Goal: Check status: Check status

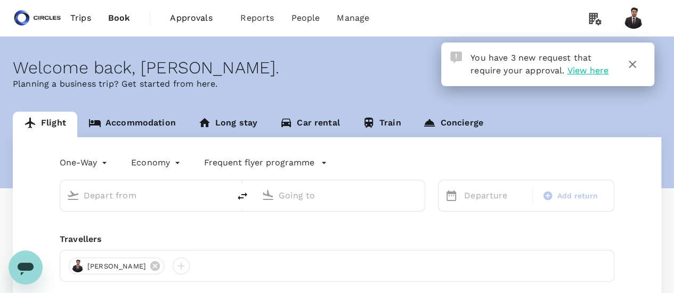
type input "Tokyo Intl (HND)"
type input "Singapore Changi (SIN)"
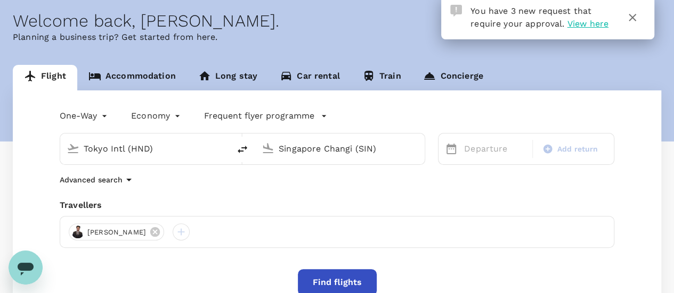
scroll to position [9, 0]
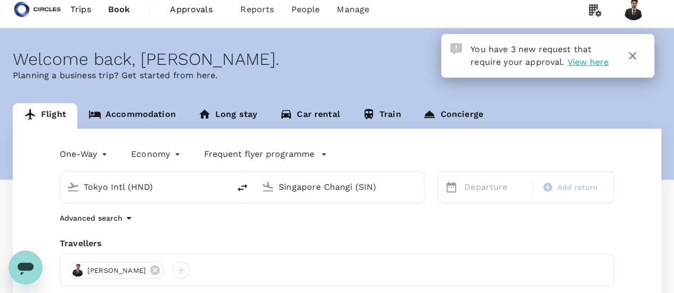
click at [183, 10] on span "Approvals" at bounding box center [196, 9] width 53 height 13
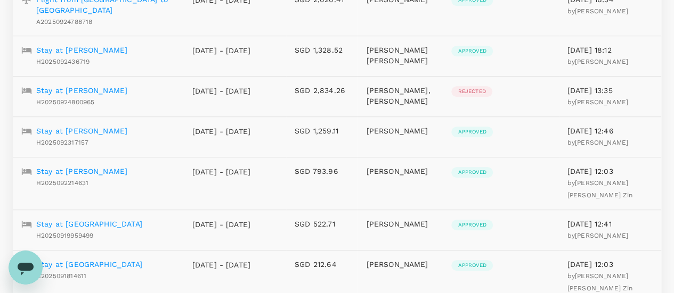
scroll to position [347, 0]
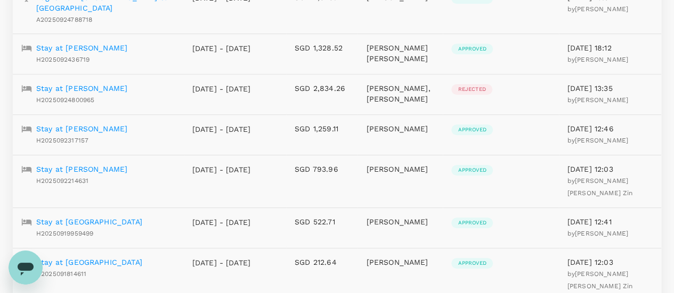
click at [92, 164] on p "Stay at [PERSON_NAME]" at bounding box center [81, 169] width 91 height 11
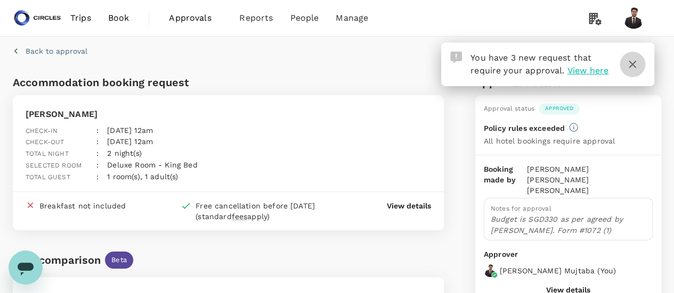
click at [633, 67] on icon "button" at bounding box center [632, 64] width 13 height 13
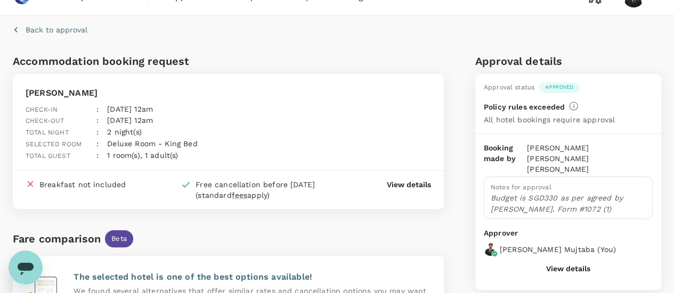
scroll to position [17, 0]
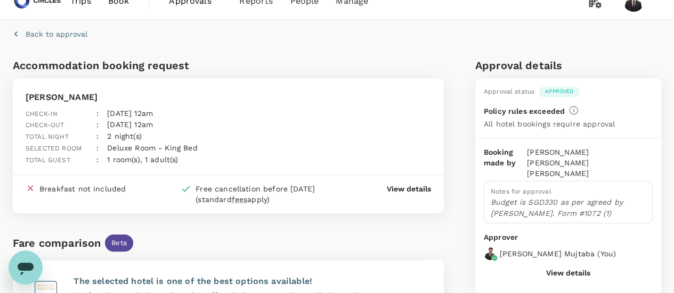
click at [410, 184] on p "View details" at bounding box center [409, 189] width 44 height 11
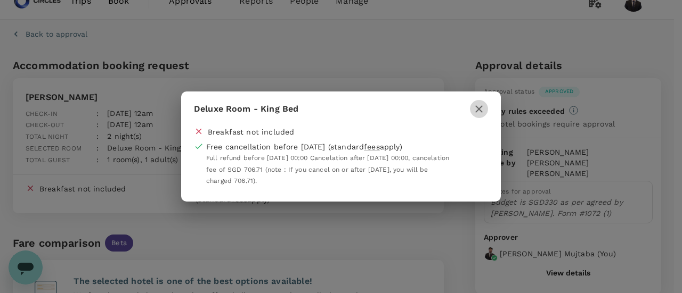
click at [476, 108] on icon "button" at bounding box center [478, 108] width 7 height 7
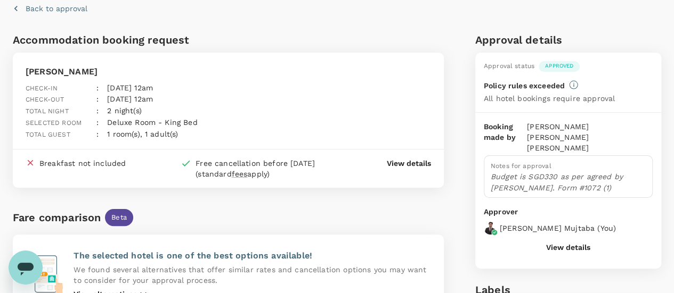
scroll to position [14, 0]
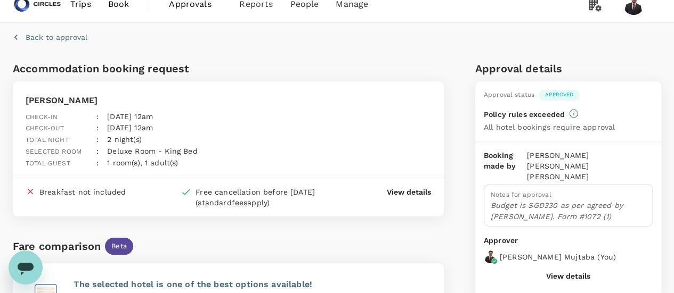
click at [570, 272] on button "View details" at bounding box center [568, 276] width 44 height 9
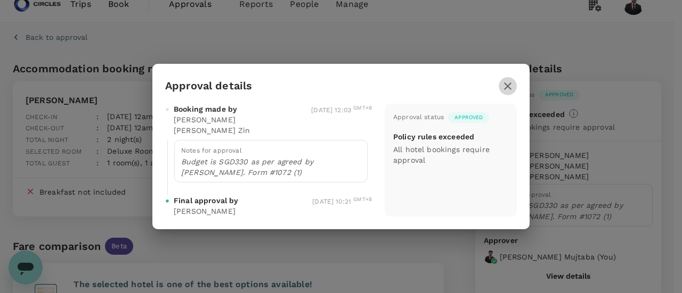
click at [507, 90] on icon "button" at bounding box center [507, 86] width 13 height 13
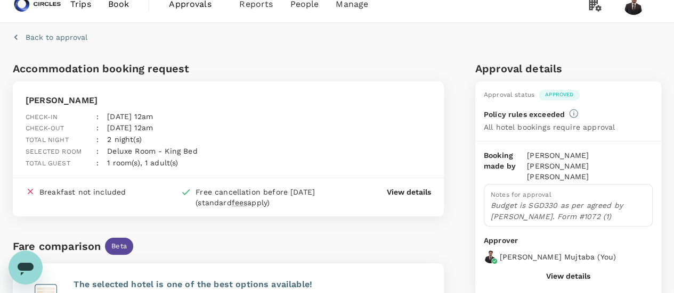
scroll to position [0, 0]
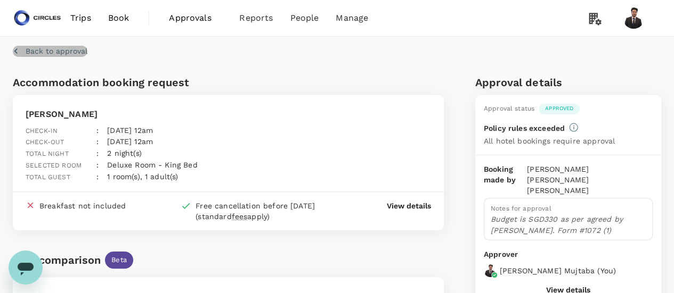
click at [13, 51] on icon "button" at bounding box center [16, 51] width 11 height 11
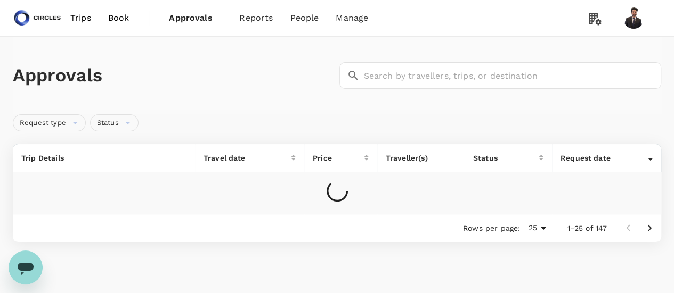
scroll to position [54, 0]
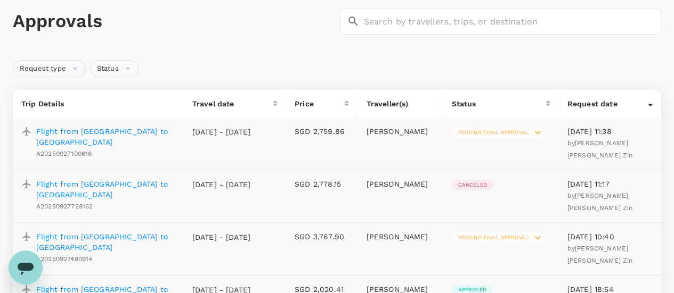
click at [99, 127] on p "Flight from [GEOGRAPHIC_DATA] to [GEOGRAPHIC_DATA]" at bounding box center [105, 136] width 139 height 21
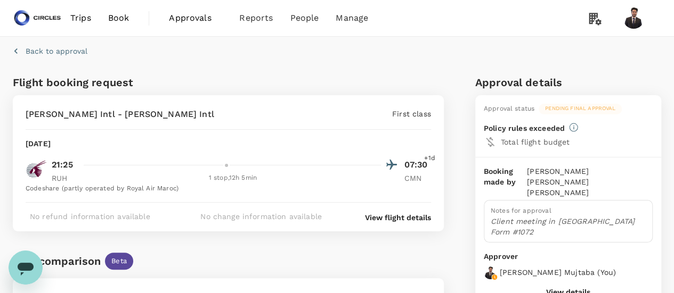
click at [190, 15] on span "Approvals" at bounding box center [195, 18] width 53 height 13
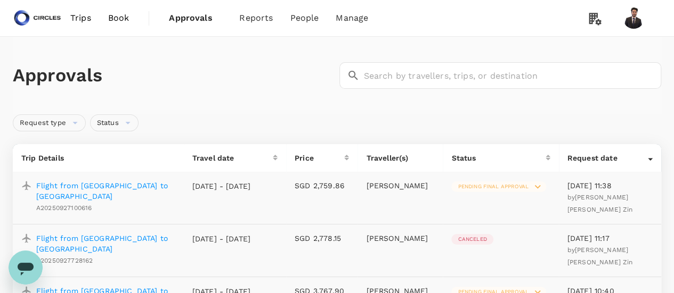
scroll to position [45, 0]
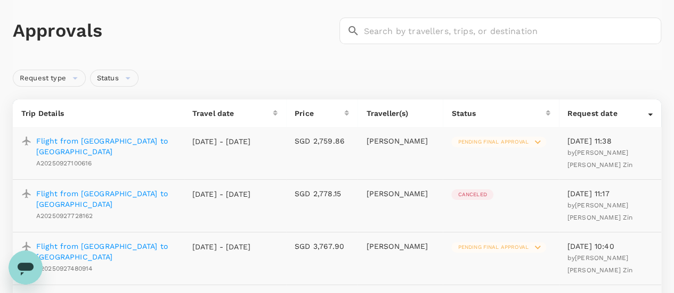
click at [152, 144] on p "Flight from [GEOGRAPHIC_DATA] to [GEOGRAPHIC_DATA]" at bounding box center [105, 146] width 139 height 21
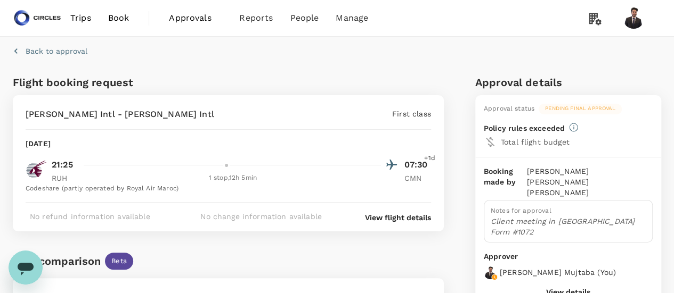
click at [199, 11] on span "Approvals 0" at bounding box center [195, 18] width 53 height 17
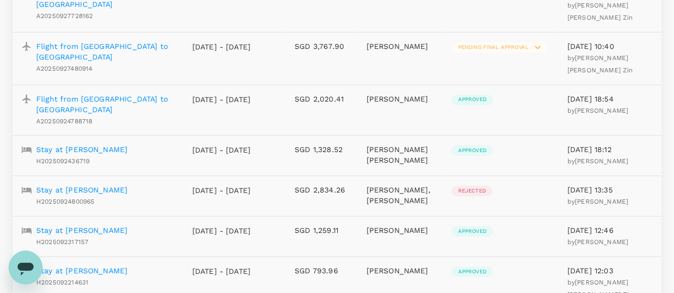
scroll to position [248, 0]
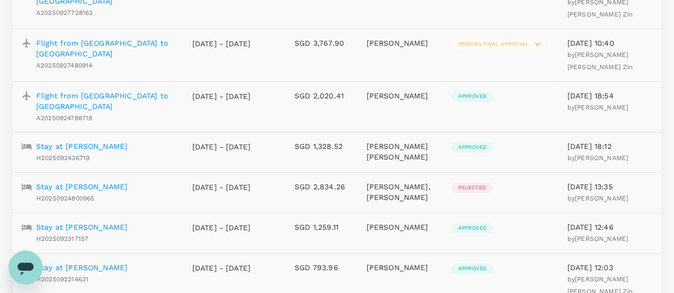
click at [112, 263] on p "Stay at [PERSON_NAME]" at bounding box center [81, 268] width 91 height 11
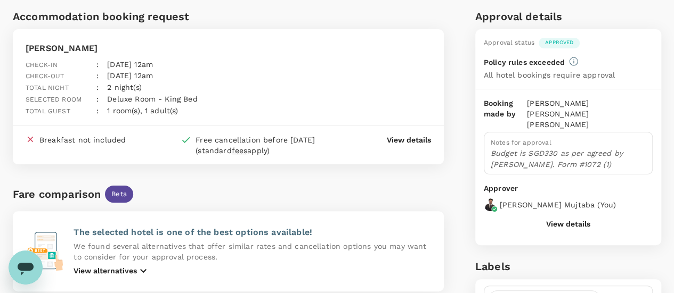
scroll to position [61, 0]
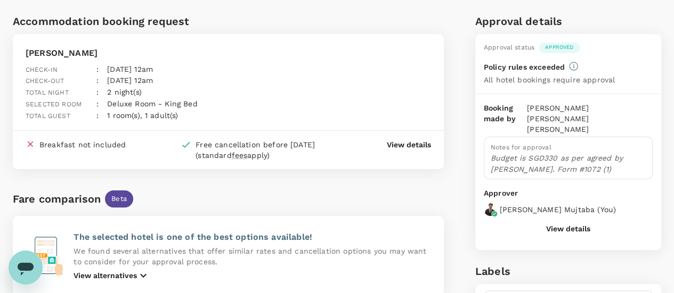
click at [403, 140] on p "View details" at bounding box center [409, 145] width 44 height 11
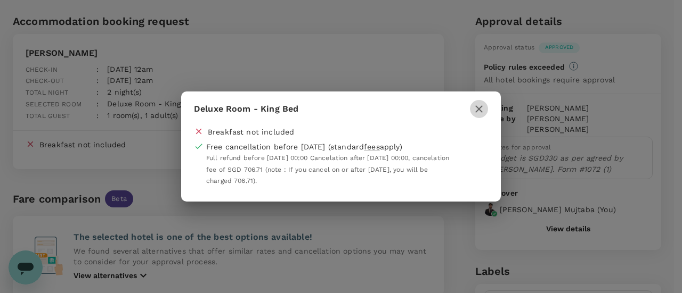
click at [481, 108] on icon "button" at bounding box center [478, 108] width 7 height 7
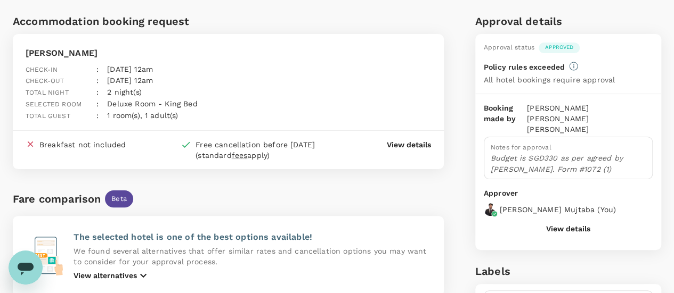
scroll to position [0, 0]
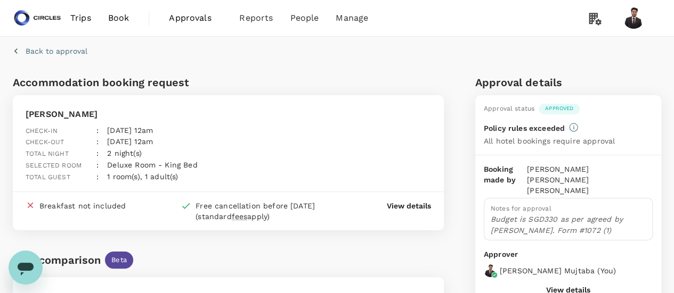
click at [191, 25] on span "Approvals 0" at bounding box center [195, 18] width 53 height 17
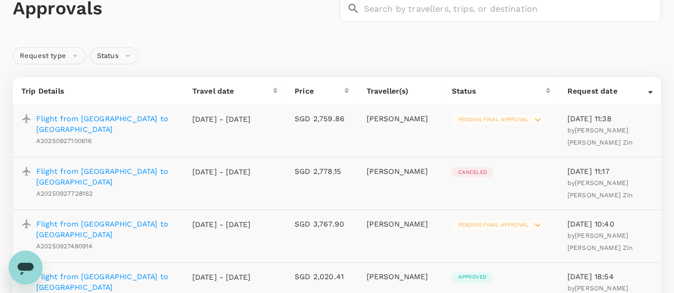
scroll to position [100, 0]
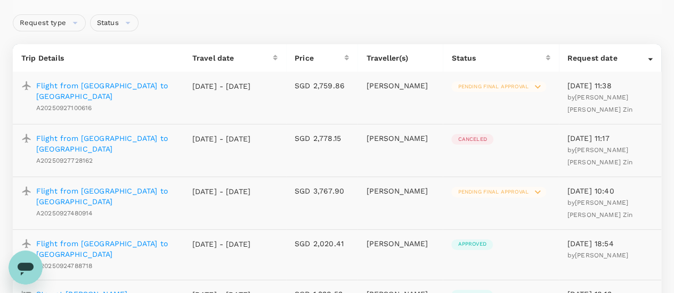
click at [150, 88] on p "Flight from [GEOGRAPHIC_DATA] to [GEOGRAPHIC_DATA]" at bounding box center [105, 90] width 139 height 21
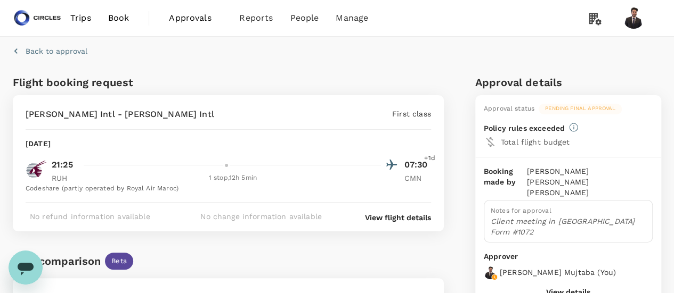
click at [179, 20] on span "Approvals" at bounding box center [195, 18] width 53 height 13
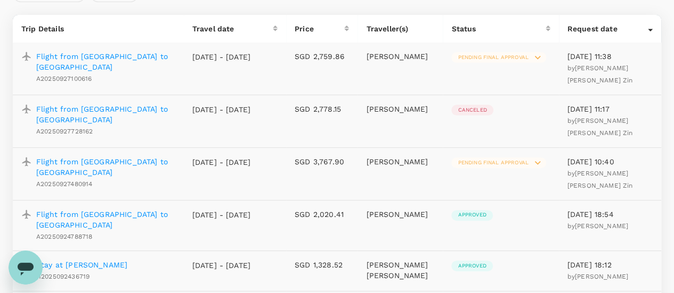
scroll to position [138, 0]
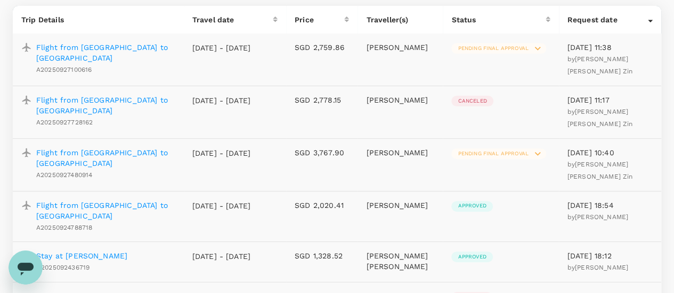
click at [85, 153] on p "Flight from [GEOGRAPHIC_DATA] to [GEOGRAPHIC_DATA]" at bounding box center [105, 158] width 139 height 21
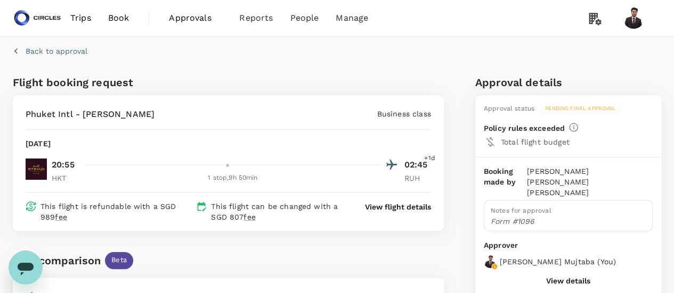
click at [374, 206] on p "View flight details" at bounding box center [398, 207] width 66 height 11
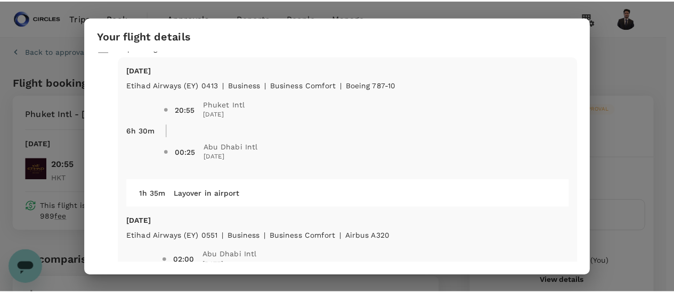
scroll to position [178, 0]
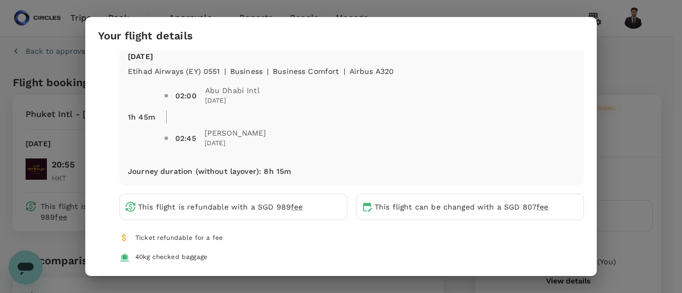
click at [631, 80] on div "Your flight details Depart flight HKT - RUH Mon, 29 Sep Etihad Airways (EY) 041…" at bounding box center [341, 146] width 682 height 293
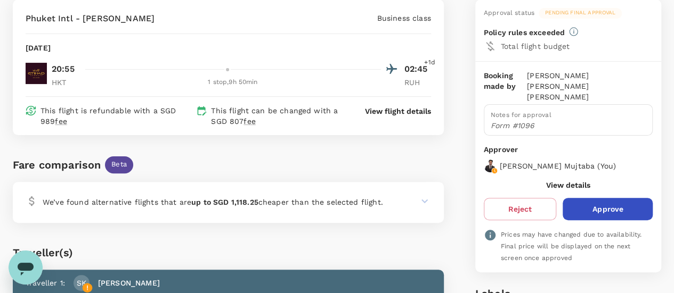
scroll to position [0, 0]
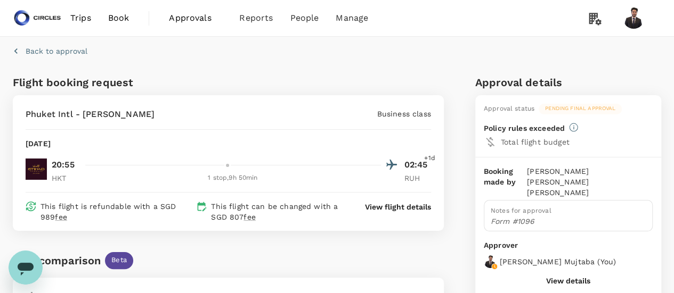
click at [189, 21] on span "Approvals" at bounding box center [195, 18] width 53 height 13
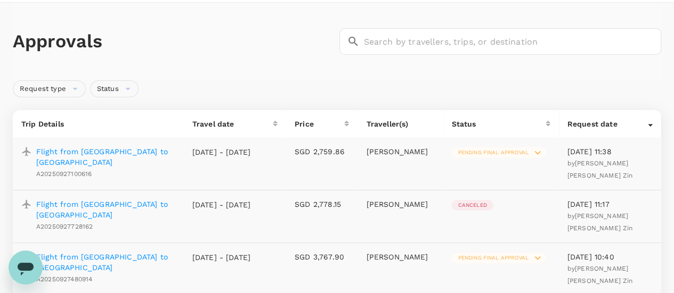
scroll to position [39, 0]
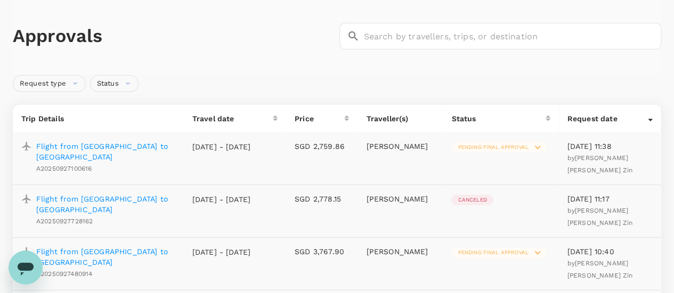
click at [136, 145] on p "Flight from [GEOGRAPHIC_DATA] to [GEOGRAPHIC_DATA]" at bounding box center [105, 151] width 139 height 21
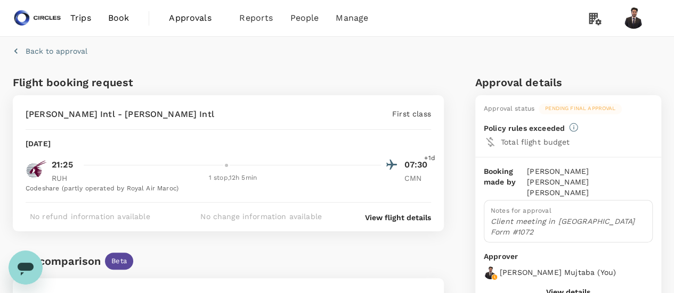
click at [381, 215] on p "View flight details" at bounding box center [398, 217] width 66 height 11
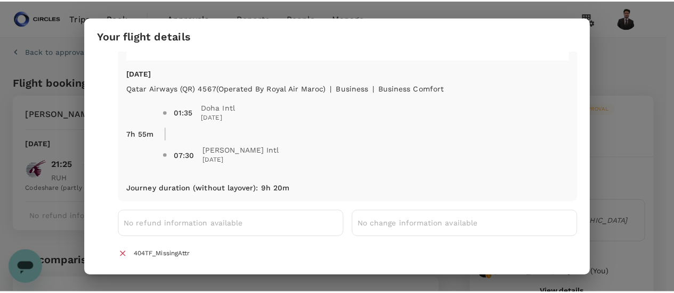
scroll to position [162, 0]
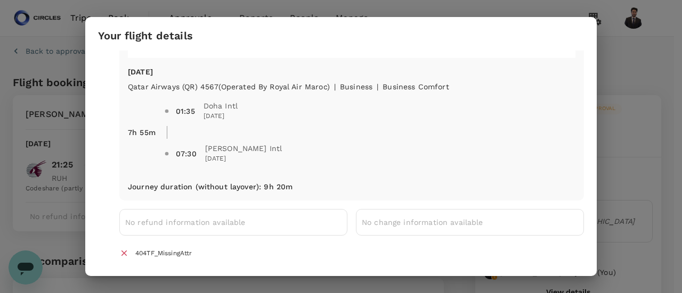
click at [628, 93] on div "Your flight details Depart flight RUH - CMN Tue, 30 Sep Qatar Airways (QR) 1173…" at bounding box center [341, 146] width 682 height 293
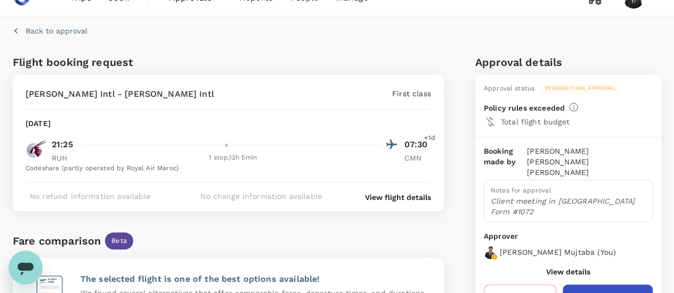
scroll to position [0, 0]
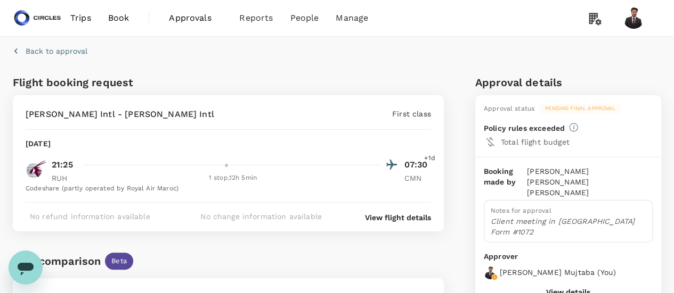
click at [201, 22] on span "Approvals" at bounding box center [195, 18] width 53 height 13
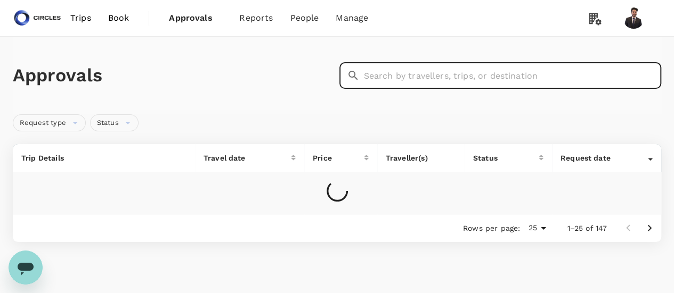
click at [485, 80] on input "text" at bounding box center [513, 75] width 298 height 27
paste input "A20250927728162"
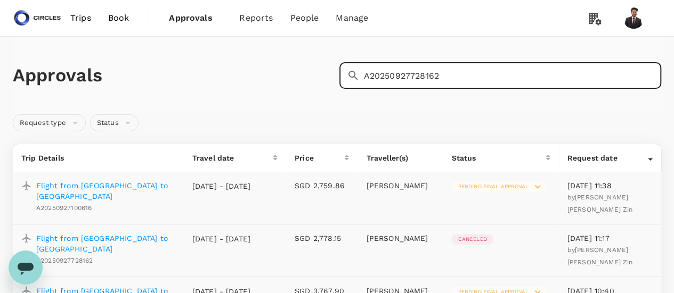
type input "A20250927728162"
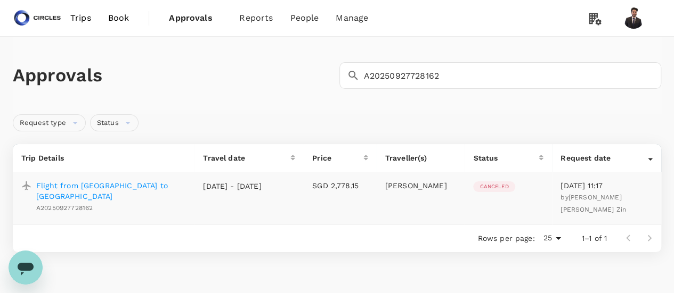
click at [120, 186] on p "Flight from [GEOGRAPHIC_DATA] to [GEOGRAPHIC_DATA]" at bounding box center [111, 191] width 150 height 21
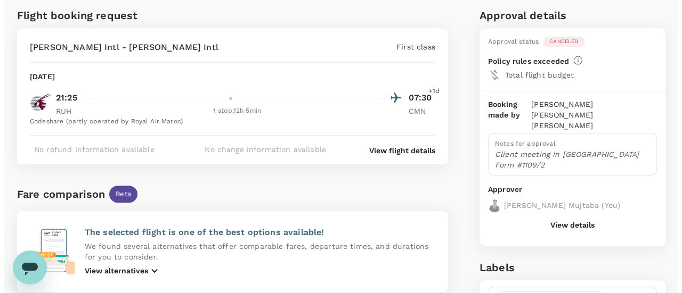
scroll to position [122, 0]
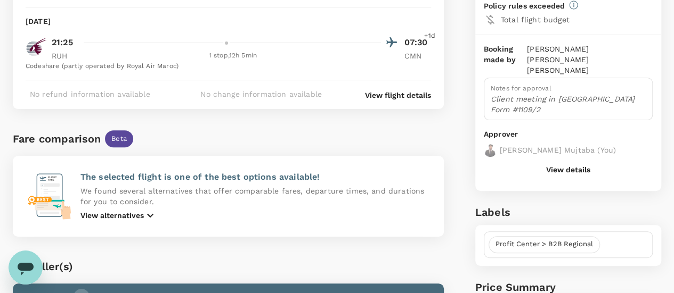
click at [402, 96] on p "View flight details" at bounding box center [398, 95] width 66 height 11
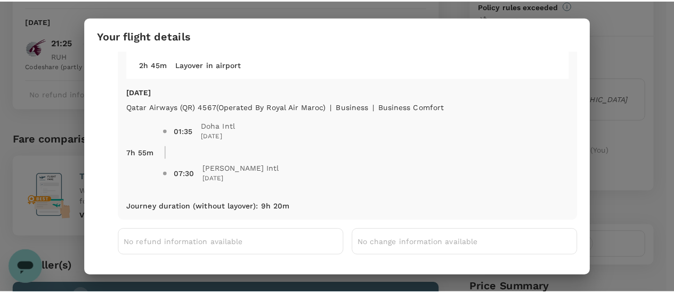
scroll to position [0, 0]
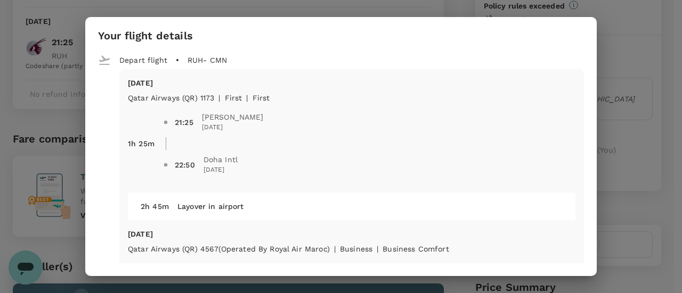
click at [661, 101] on div "Your flight details Depart flight RUH - CMN Tue, 30 Sep Qatar Airways (QR) 1173…" at bounding box center [341, 146] width 682 height 293
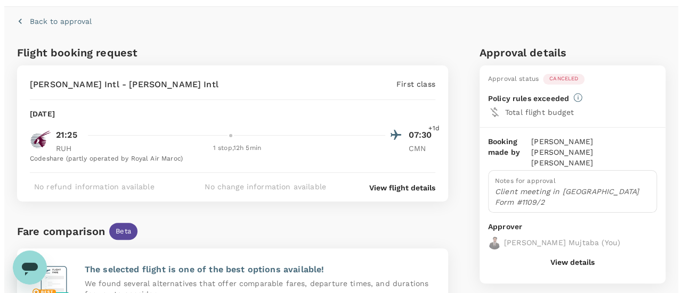
scroll to position [29, 0]
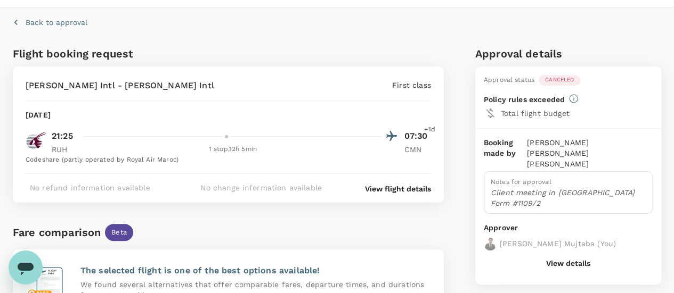
click at [374, 185] on p "View flight details" at bounding box center [398, 189] width 66 height 11
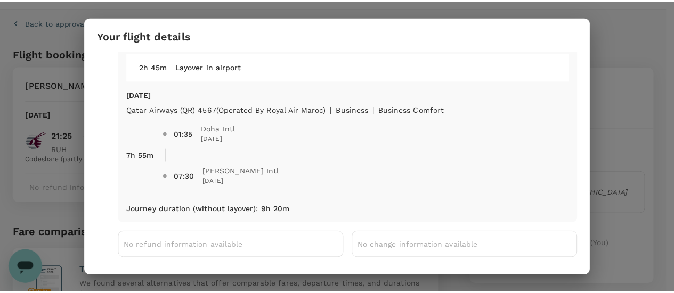
scroll to position [146, 0]
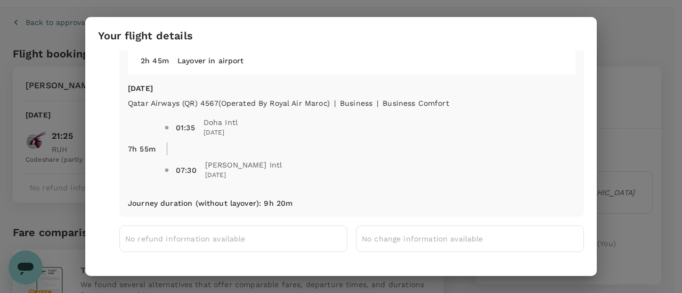
click at [610, 59] on div "Your flight details Depart flight RUH - CMN Tue, 30 Sep Qatar Airways (QR) 1173…" at bounding box center [341, 146] width 682 height 293
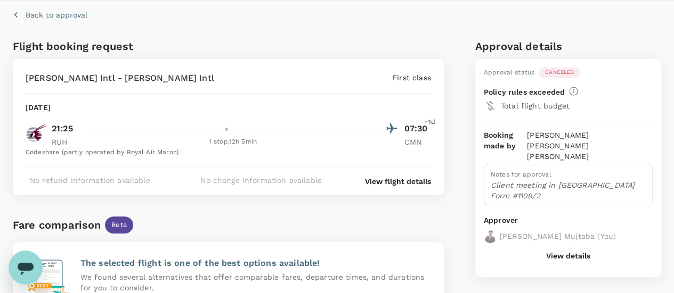
scroll to position [0, 0]
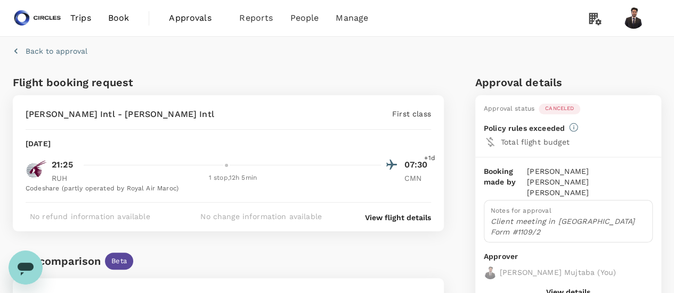
click at [203, 15] on span "Approvals" at bounding box center [195, 18] width 53 height 13
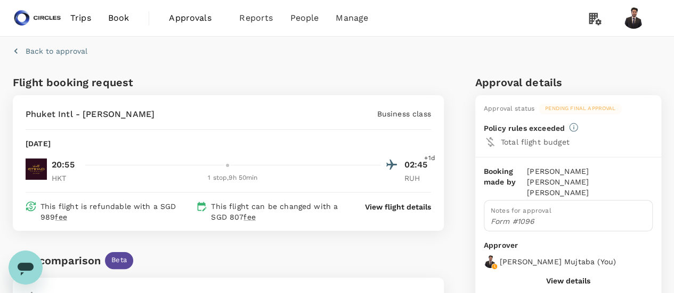
click at [185, 17] on span "Approvals" at bounding box center [195, 18] width 53 height 13
